Goal: Task Accomplishment & Management: Use online tool/utility

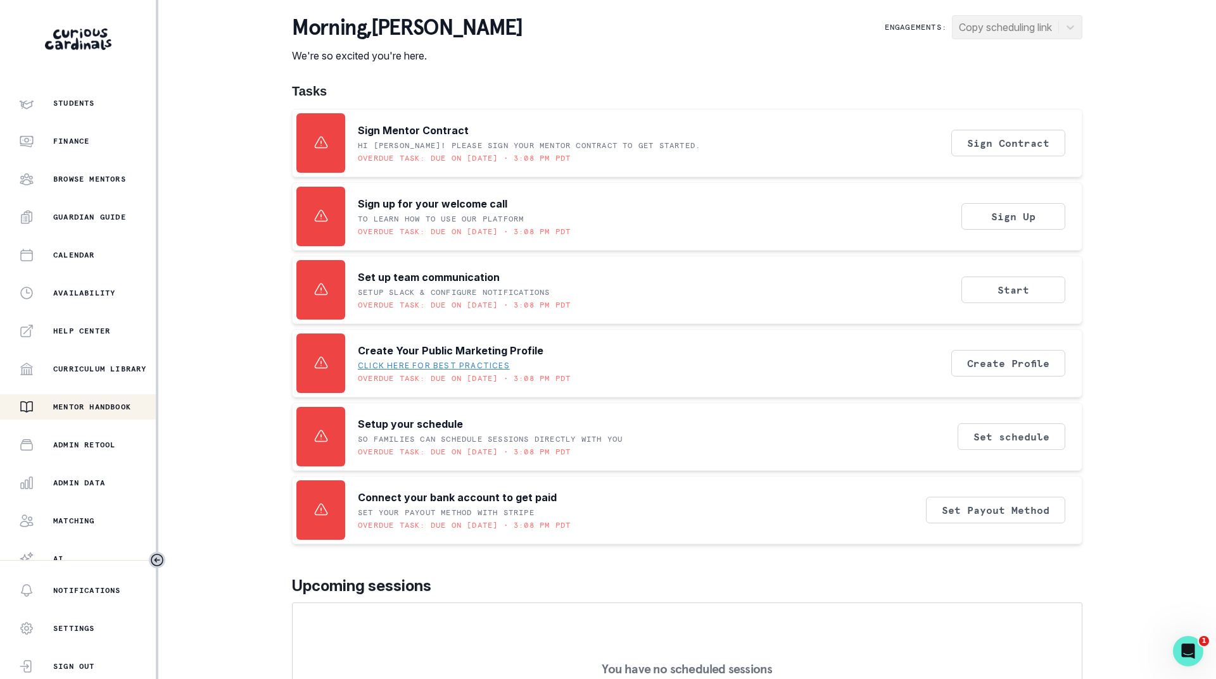
scroll to position [97, 0]
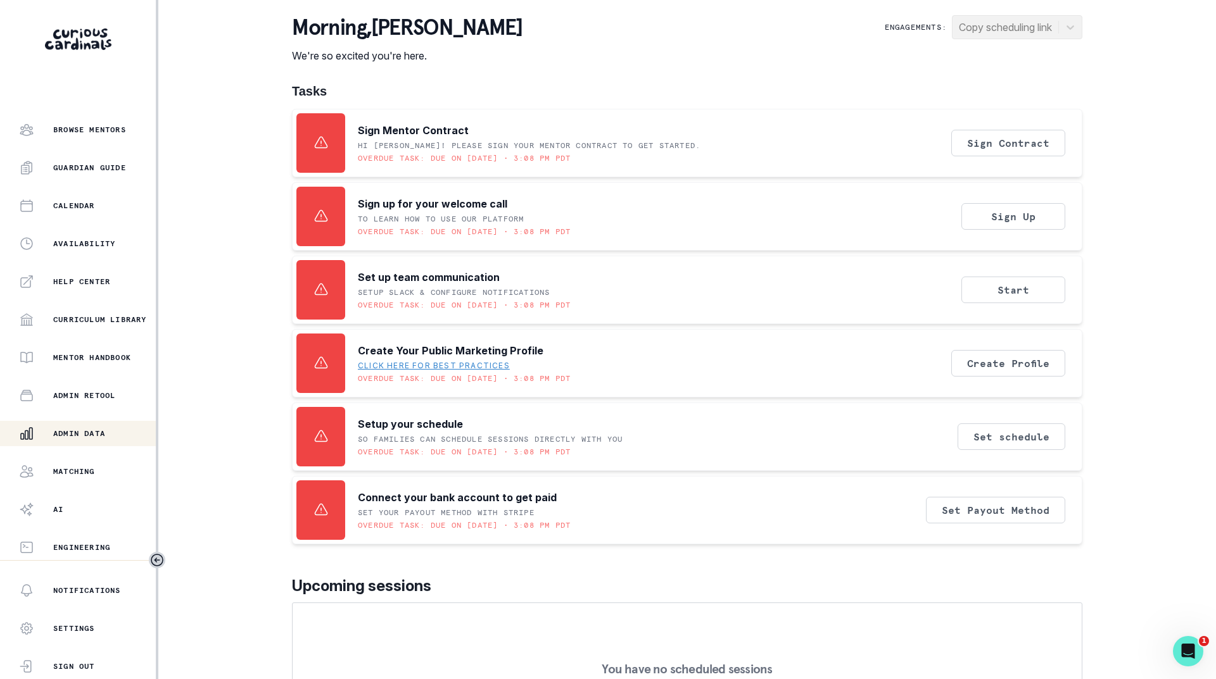
click at [75, 435] on p "Admin Data" at bounding box center [79, 434] width 52 height 10
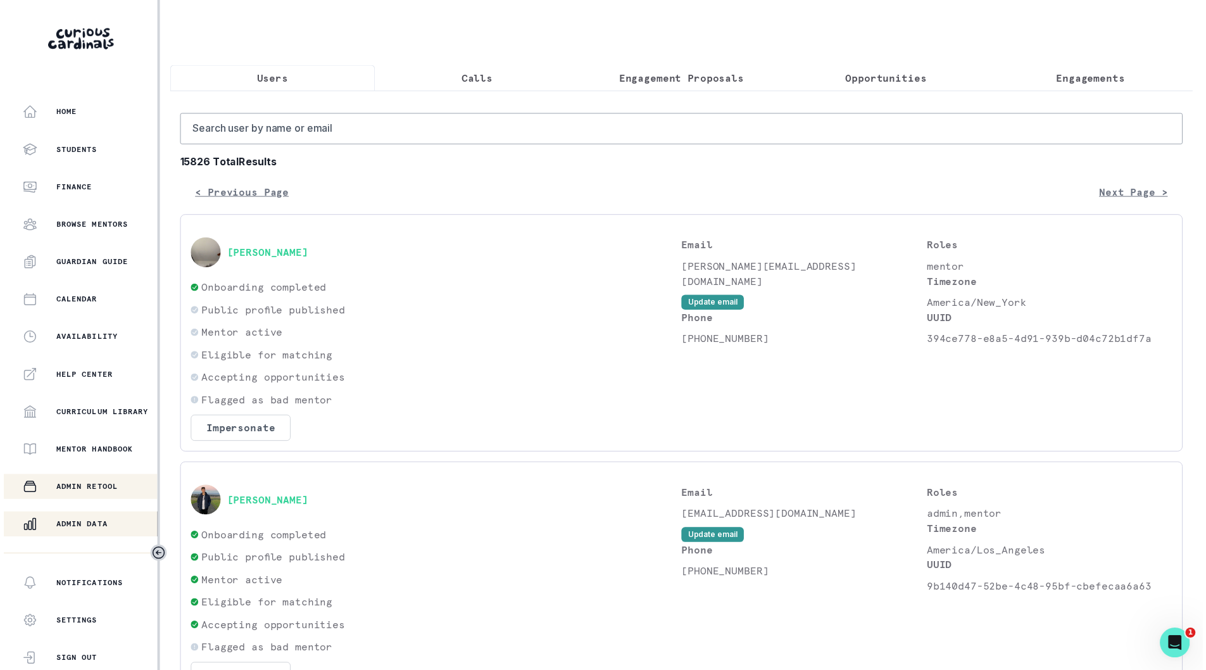
scroll to position [97, 0]
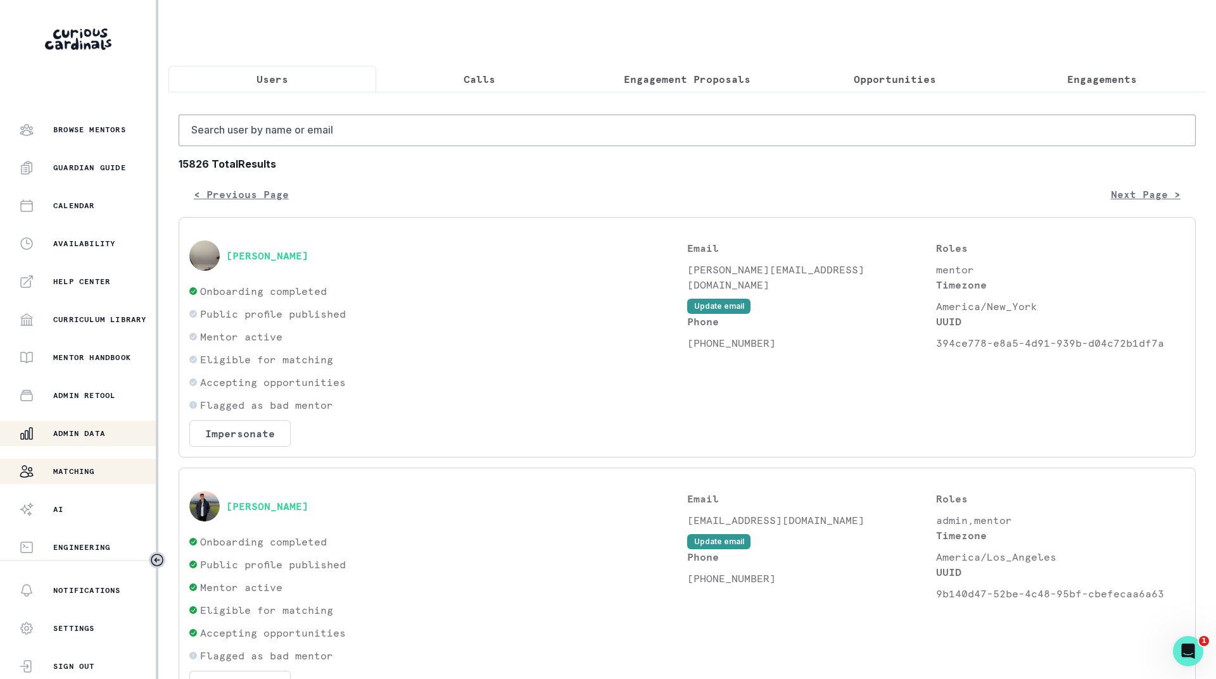
click at [82, 470] on p "Matching" at bounding box center [74, 472] width 42 height 10
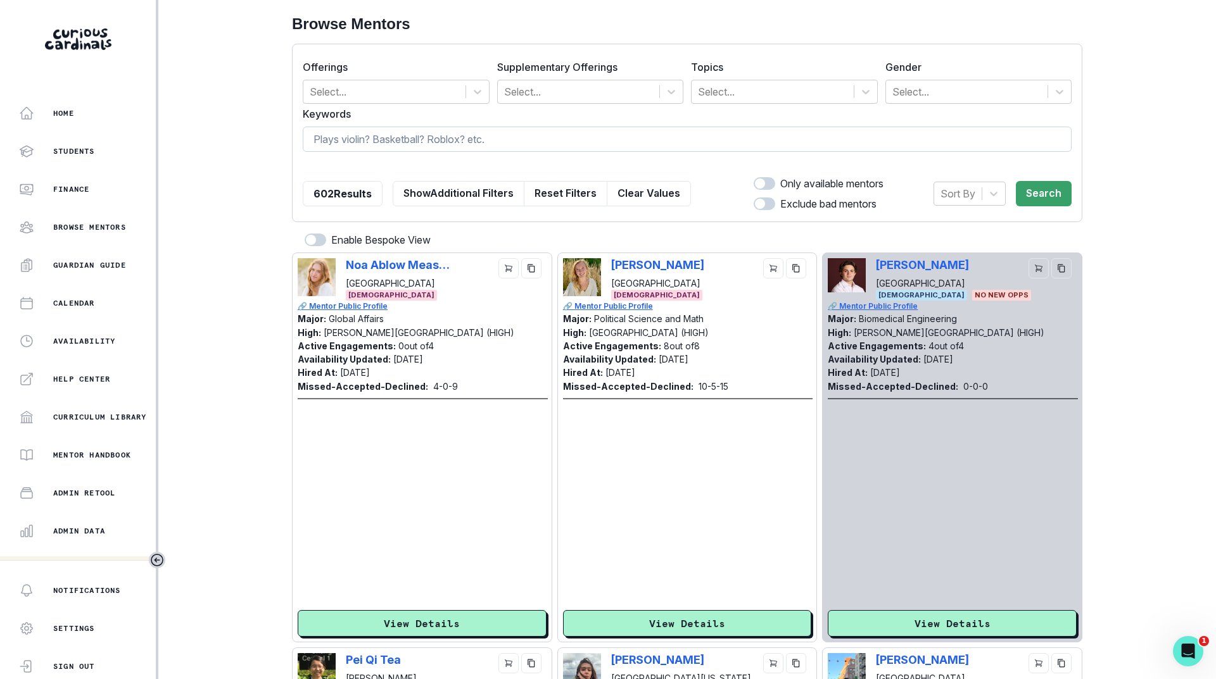
click at [397, 133] on input at bounding box center [687, 139] width 769 height 25
type input "[PERSON_NAME]"
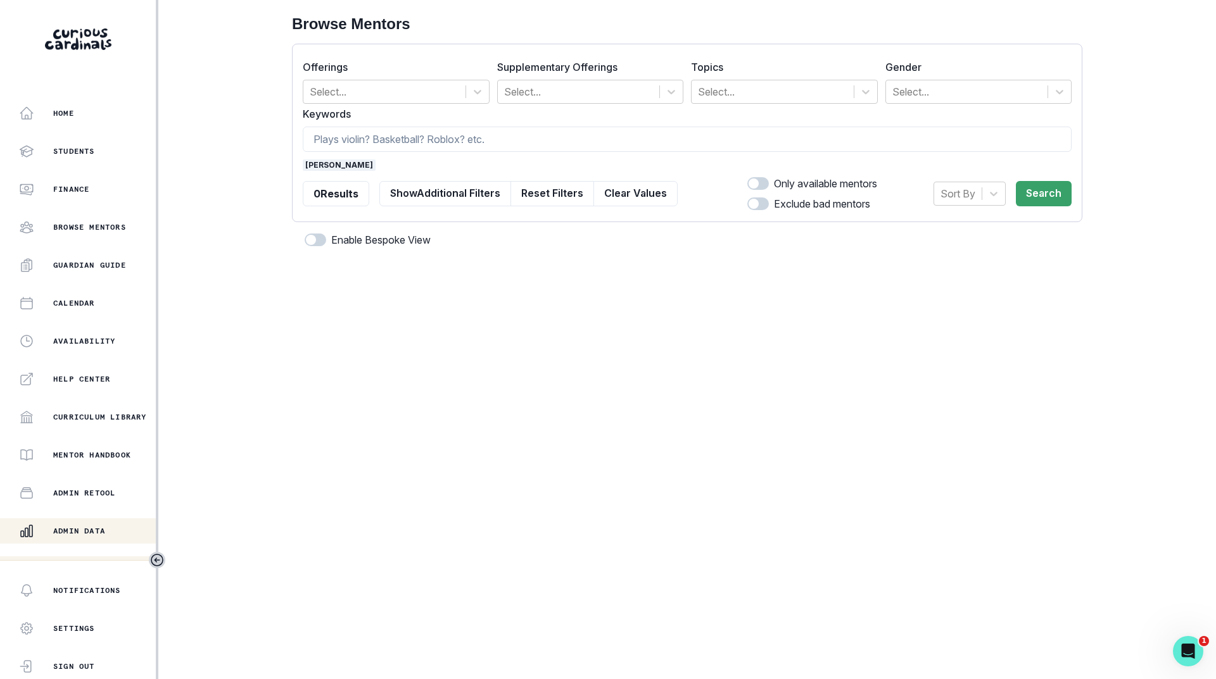
click at [70, 527] on p "Admin Data" at bounding box center [79, 531] width 52 height 10
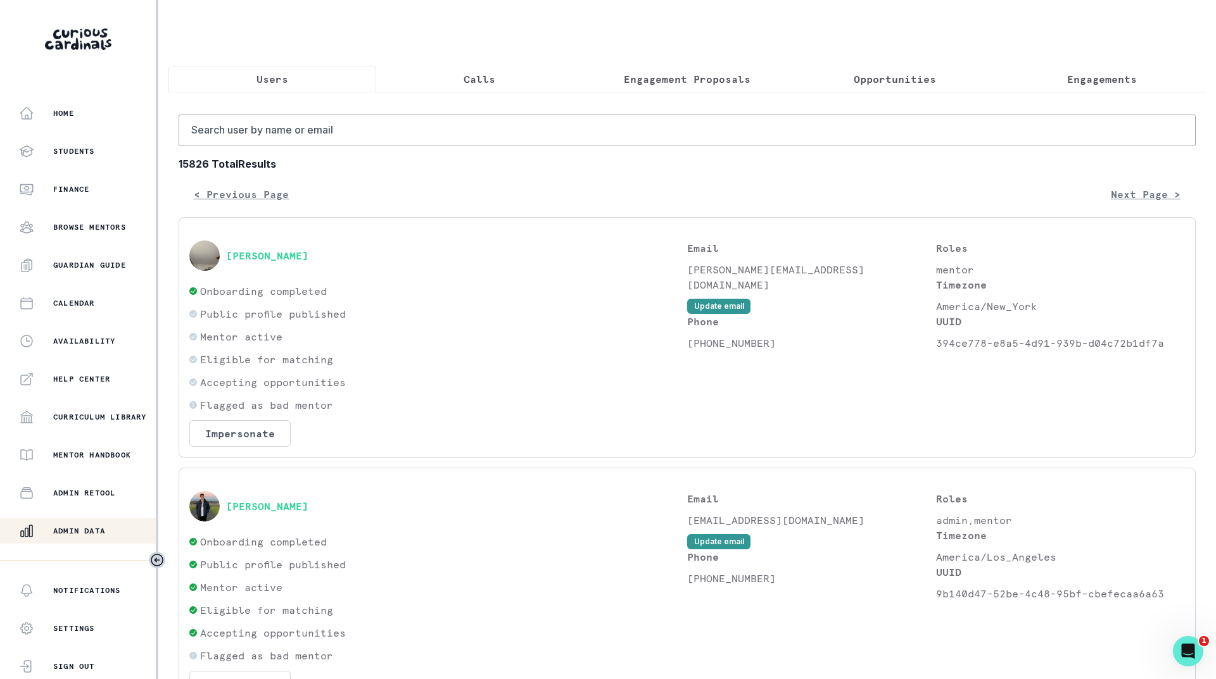
click at [1105, 73] on p "Engagements" at bounding box center [1102, 79] width 70 height 15
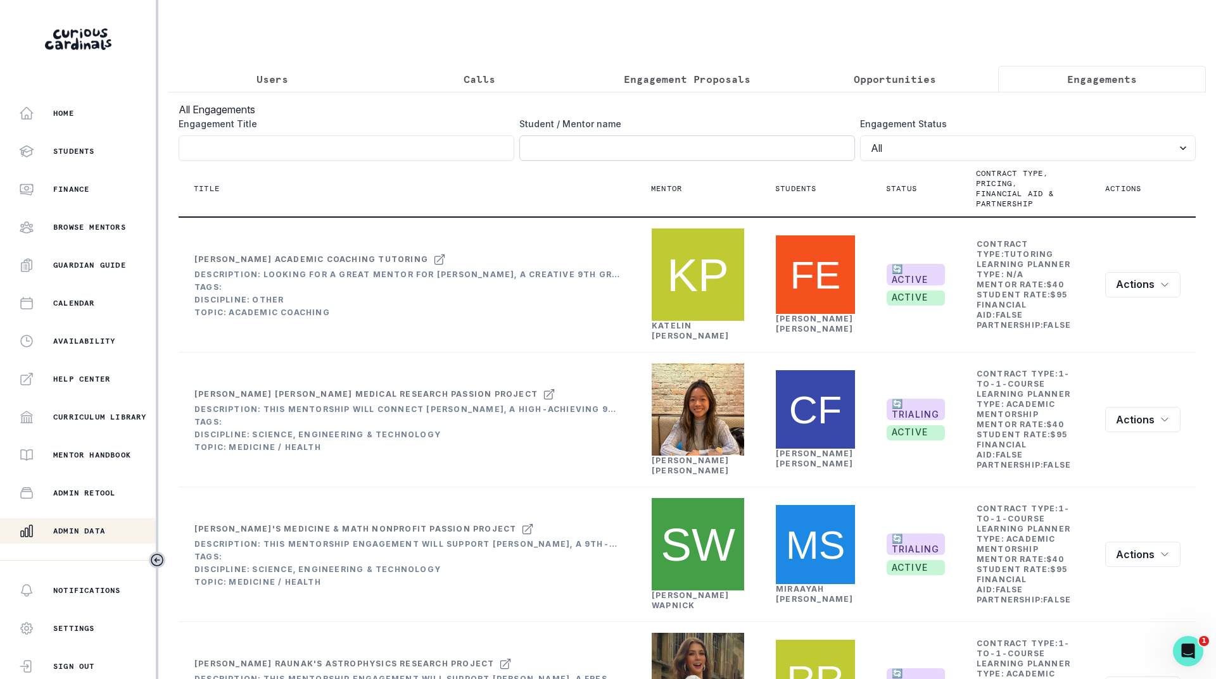
click at [628, 161] on input "Engagement Title" at bounding box center [687, 147] width 336 height 25
type input "[PERSON_NAME]"
click button "submit" at bounding box center [0, 0] width 0 height 0
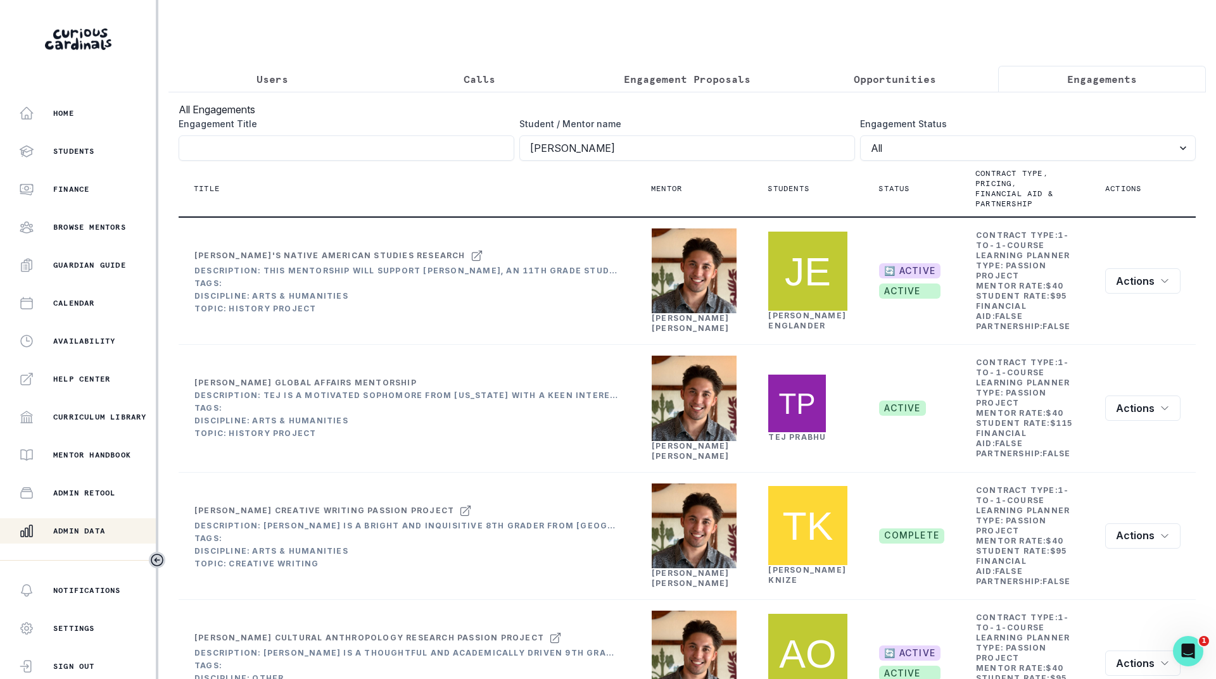
click at [263, 82] on p "Users" at bounding box center [272, 79] width 32 height 15
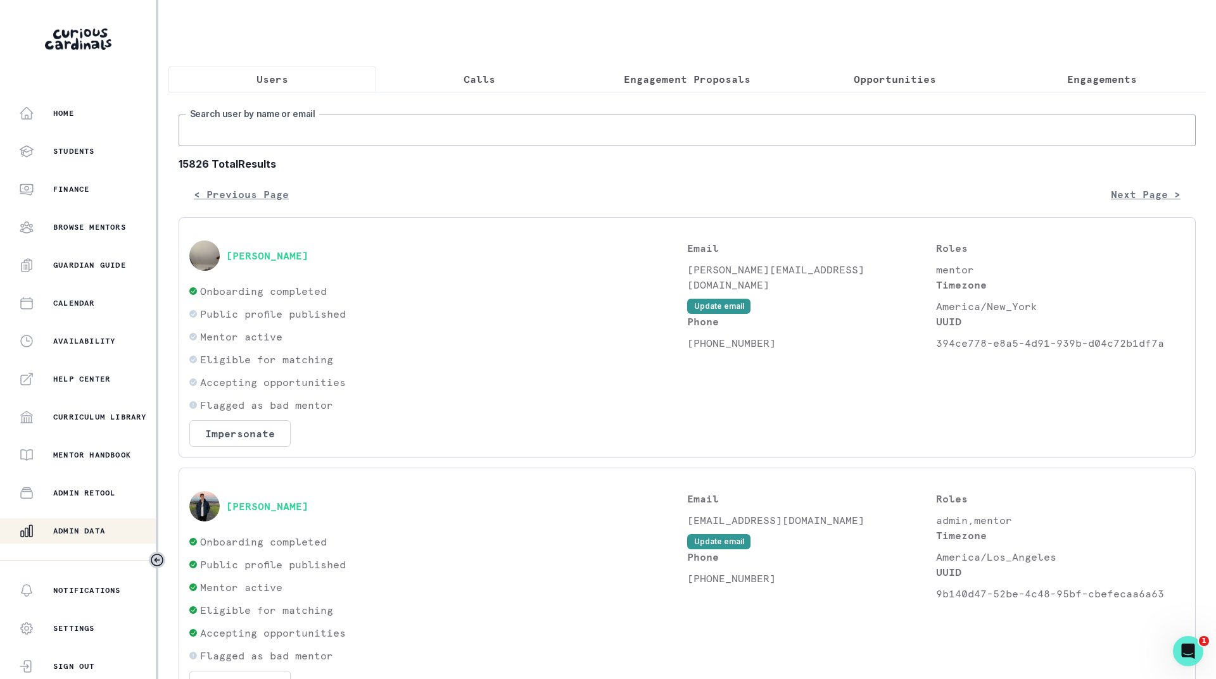
click at [296, 130] on input "Search user by name or email" at bounding box center [687, 131] width 1017 height 32
type input "[PERSON_NAME]"
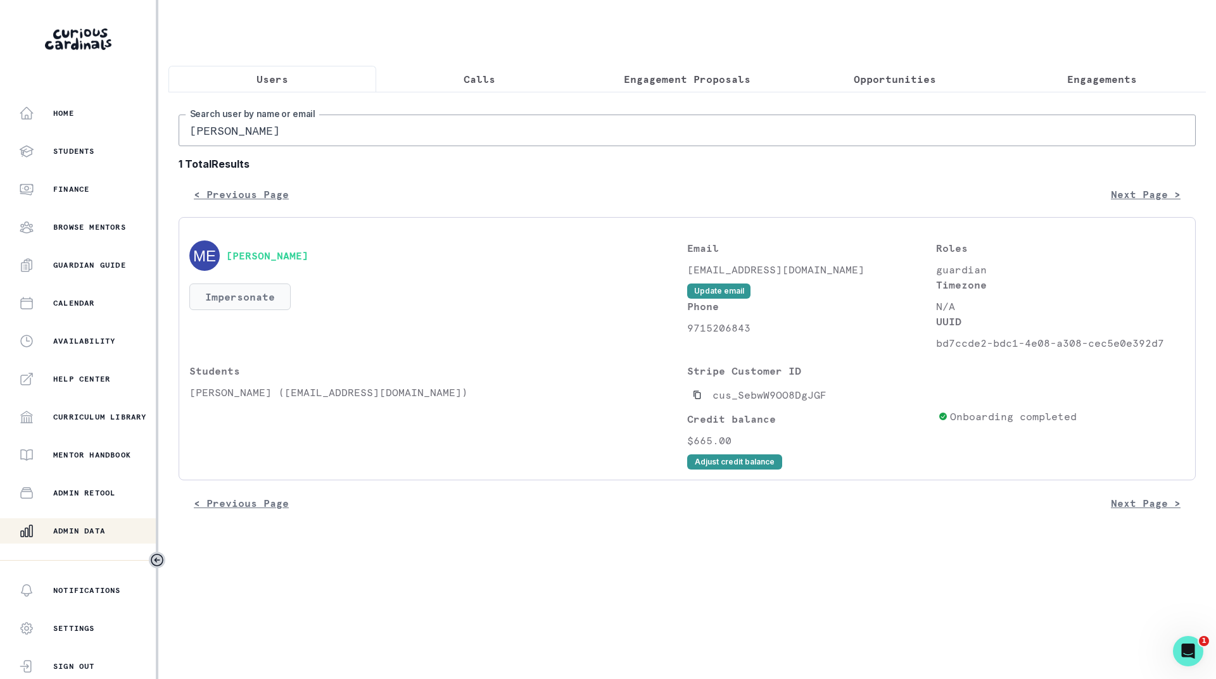
click at [249, 310] on button "Impersonate" at bounding box center [239, 297] width 101 height 27
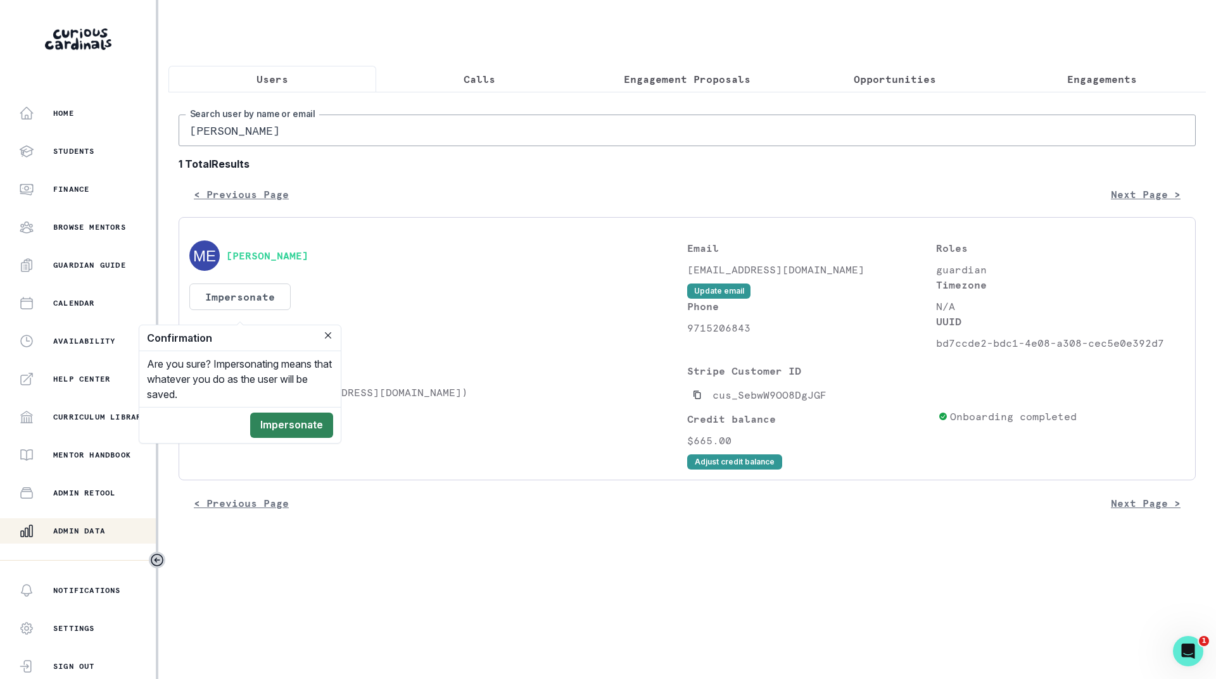
click at [289, 420] on button "Impersonate" at bounding box center [291, 425] width 83 height 25
